Goal: Transaction & Acquisition: Purchase product/service

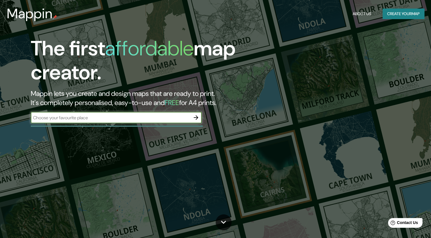
click at [120, 117] on input "text" at bounding box center [111, 117] width 160 height 7
type input "Instituto de Administración Pública del Estado de [GEOGRAPHIC_DATA], A.C., Libr…"
click at [196, 119] on icon "button" at bounding box center [196, 117] width 7 height 7
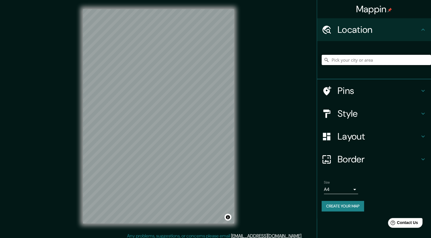
click at [365, 62] on input "Pick your city or area" at bounding box center [376, 60] width 109 height 10
paste input "19°39'09.7"N 99°01'24.5"W"
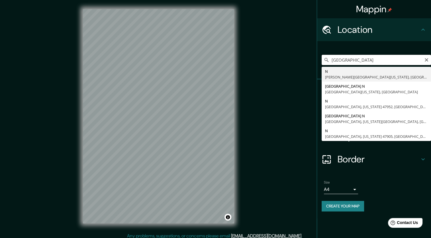
type input "19°39'09.7"N 99°01'24.5"W"
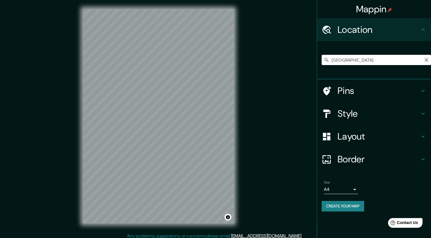
click at [428, 57] on button "Clear" at bounding box center [426, 59] width 5 height 5
paste input "55767 Ojo de Agua, Méx."
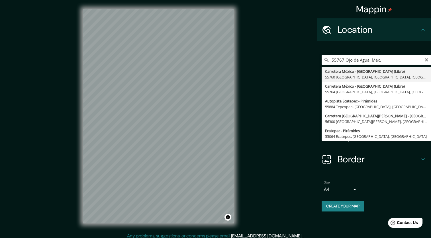
type input "Carretera México - Pachuca (Libre), 55760 Ojo de Agua, Estado de México, México"
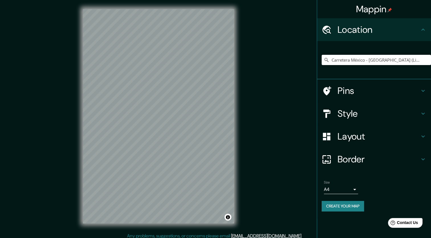
click at [346, 64] on input "Carretera México - Pachuca (Libre), 55760 Ojo de Agua, Estado de México, México" at bounding box center [376, 60] width 109 height 10
click at [355, 59] on input "Carretera México - Pachuca (Libre), 55760 Ojo de Agua, Estado de México, México" at bounding box center [376, 60] width 109 height 10
paste input "C. Ozumbilla, Tecamac, 55767 Ojo de Agua, Méx."
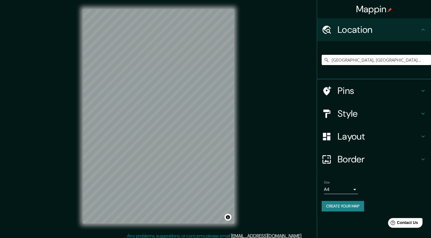
type input "Avenida Bosques De Ozumbilla, 55764 Ojo de Agua, Estado de México, México"
click at [364, 110] on h4 "Style" at bounding box center [379, 113] width 82 height 11
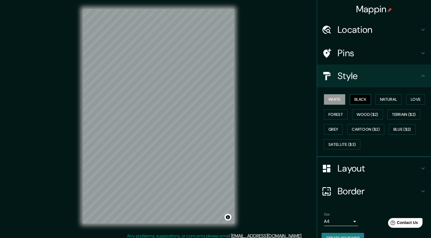
click at [366, 102] on button "Black" at bounding box center [360, 99] width 21 height 11
click at [380, 98] on button "Natural" at bounding box center [389, 99] width 26 height 11
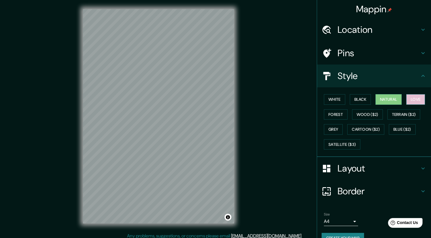
click at [413, 96] on button "Love" at bounding box center [415, 99] width 19 height 11
click at [334, 114] on button "Forest" at bounding box center [336, 114] width 24 height 11
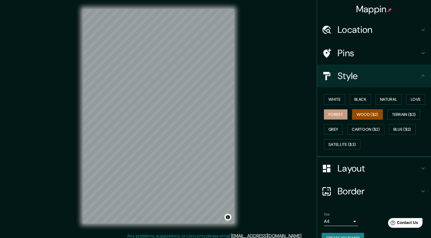
click at [359, 115] on button "Wood ($2)" at bounding box center [367, 114] width 31 height 11
click at [389, 101] on button "Natural" at bounding box center [389, 99] width 26 height 11
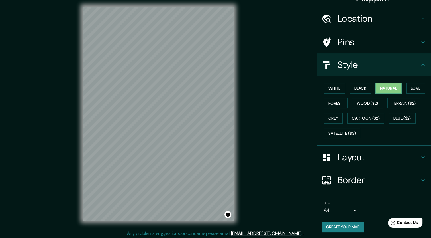
scroll to position [3, 0]
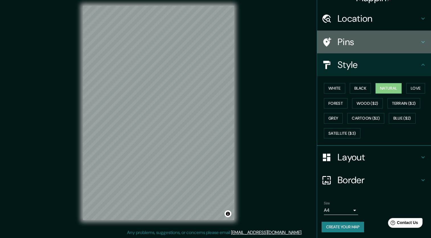
drag, startPoint x: 341, startPoint y: 52, endPoint x: 344, endPoint y: 44, distance: 9.4
click at [341, 51] on div "Pins" at bounding box center [374, 41] width 114 height 23
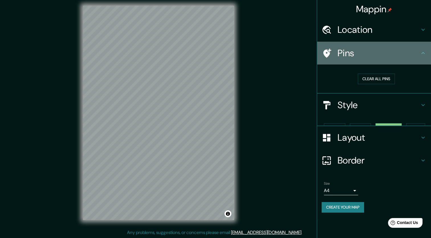
click at [344, 44] on div "Pins" at bounding box center [374, 53] width 114 height 23
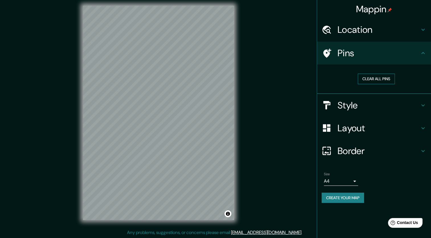
click at [371, 77] on button "Clear all pins" at bounding box center [376, 79] width 37 height 11
click at [385, 59] on div "Pins" at bounding box center [374, 53] width 114 height 23
click at [331, 54] on icon at bounding box center [327, 53] width 10 height 10
click at [383, 79] on button "Clear all pins" at bounding box center [376, 79] width 37 height 11
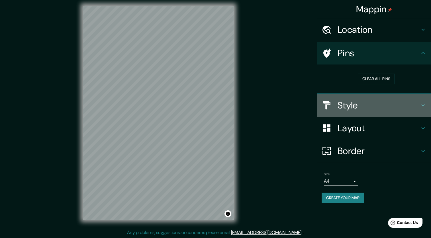
click at [353, 105] on h4 "Style" at bounding box center [379, 104] width 82 height 11
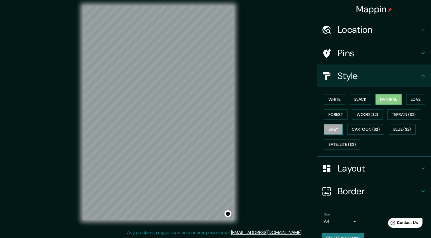
click at [326, 129] on button "Grey" at bounding box center [333, 129] width 19 height 11
click at [333, 116] on button "Forest" at bounding box center [336, 114] width 24 height 11
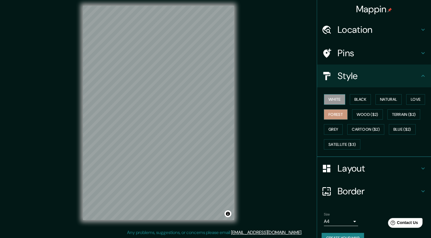
click at [334, 99] on button "White" at bounding box center [334, 99] width 21 height 11
click at [357, 99] on button "Black" at bounding box center [360, 99] width 21 height 11
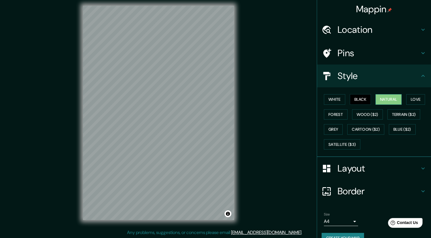
click at [379, 98] on button "Natural" at bounding box center [389, 99] width 26 height 11
click at [361, 128] on button "Cartoon ($2)" at bounding box center [365, 129] width 37 height 11
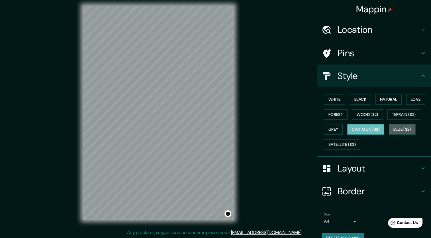
drag, startPoint x: 396, startPoint y: 125, endPoint x: 360, endPoint y: 132, distance: 36.6
click at [396, 125] on button "Blue ($2)" at bounding box center [402, 129] width 27 height 11
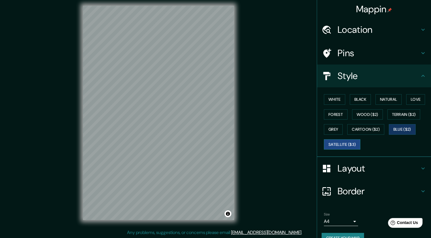
click at [326, 144] on button "Satellite ($3)" at bounding box center [342, 144] width 36 height 11
click at [330, 115] on button "Forest" at bounding box center [336, 114] width 24 height 11
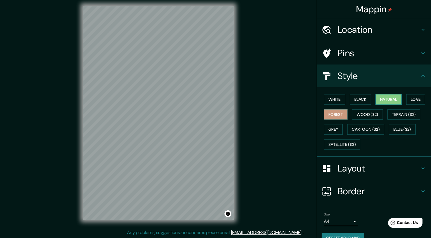
click at [385, 99] on button "Natural" at bounding box center [389, 99] width 26 height 11
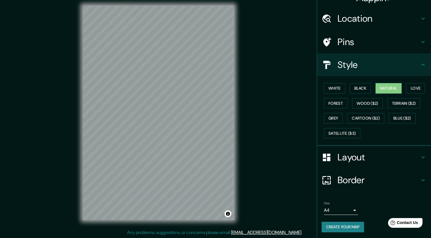
click at [344, 227] on button "Create your map" at bounding box center [343, 226] width 42 height 11
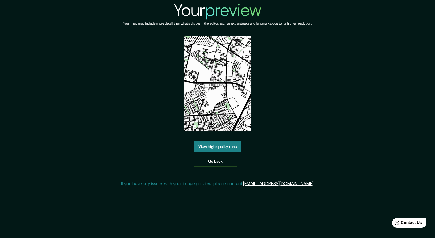
click at [227, 39] on img at bounding box center [217, 83] width 67 height 95
click at [228, 141] on link "View high quality map" at bounding box center [218, 146] width 48 height 11
